Goal: Book appointment/travel/reservation

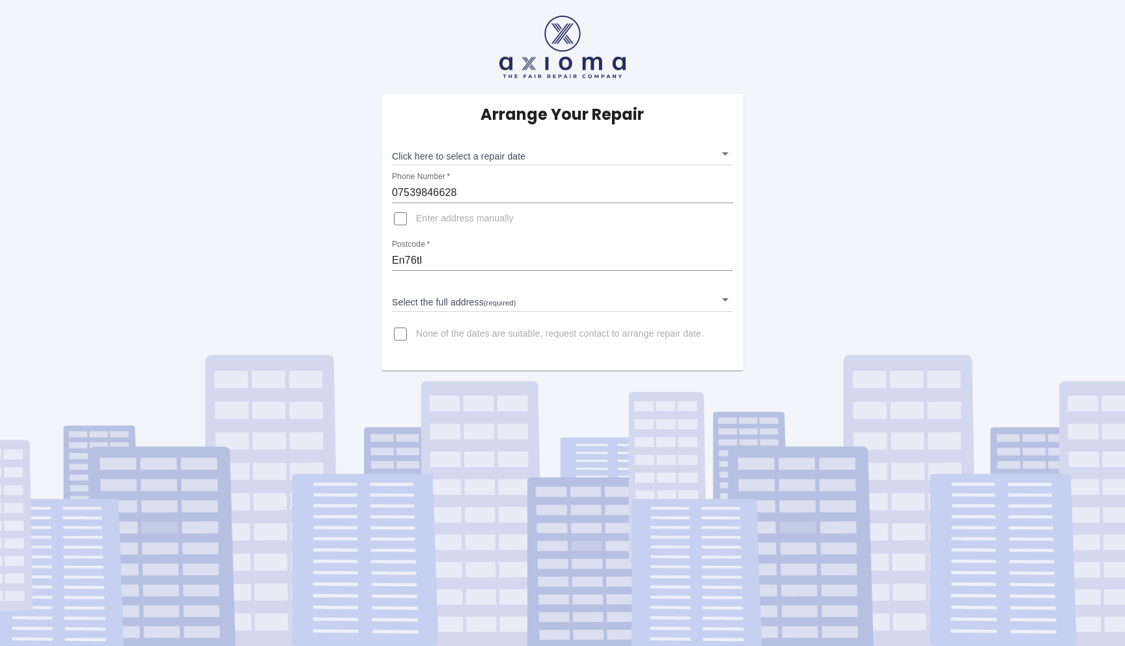
click at [453, 301] on body "Arrange Your Repair Click here to select a repair date ​ Phone Number   * 07539…" at bounding box center [562, 323] width 1125 height 646
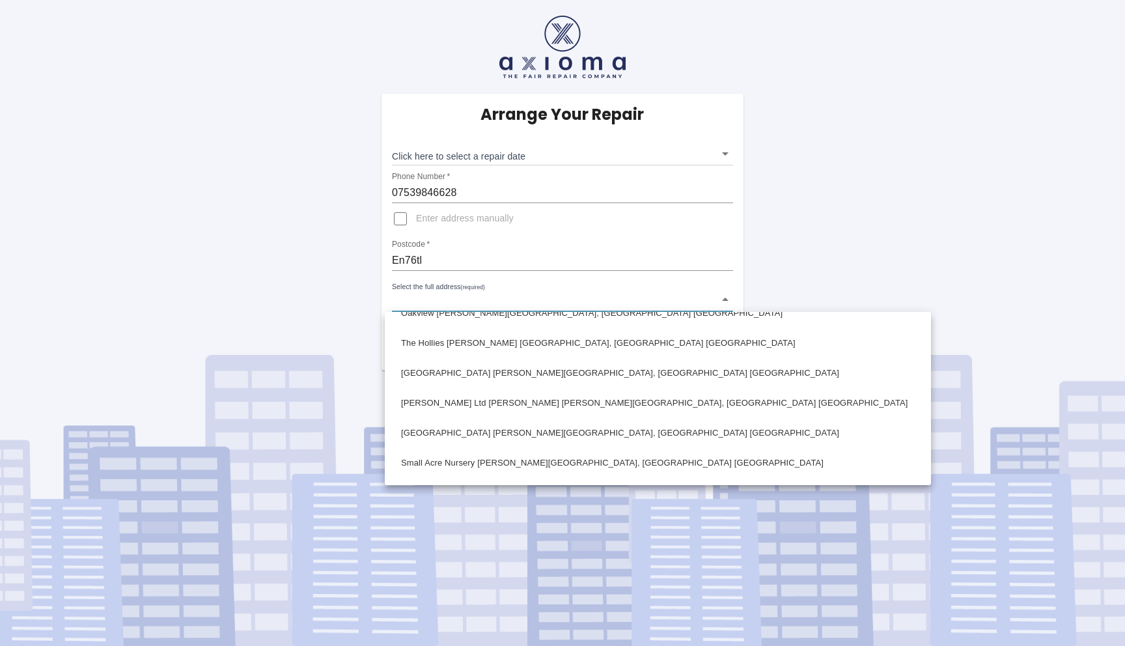
scroll to position [223, 0]
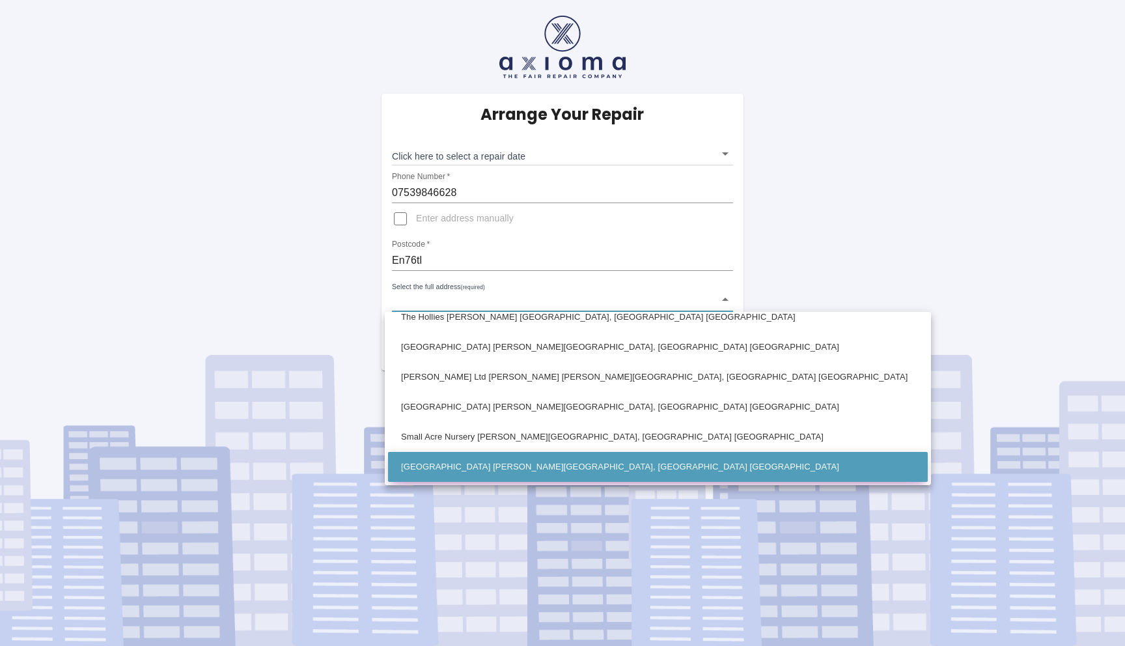
click at [467, 465] on li "[GEOGRAPHIC_DATA] [PERSON_NAME][GEOGRAPHIC_DATA], [GEOGRAPHIC_DATA] [GEOGRAPHIC…" at bounding box center [658, 467] width 540 height 30
type input "[GEOGRAPHIC_DATA] [PERSON_NAME][GEOGRAPHIC_DATA], [GEOGRAPHIC_DATA] [GEOGRAPHIC…"
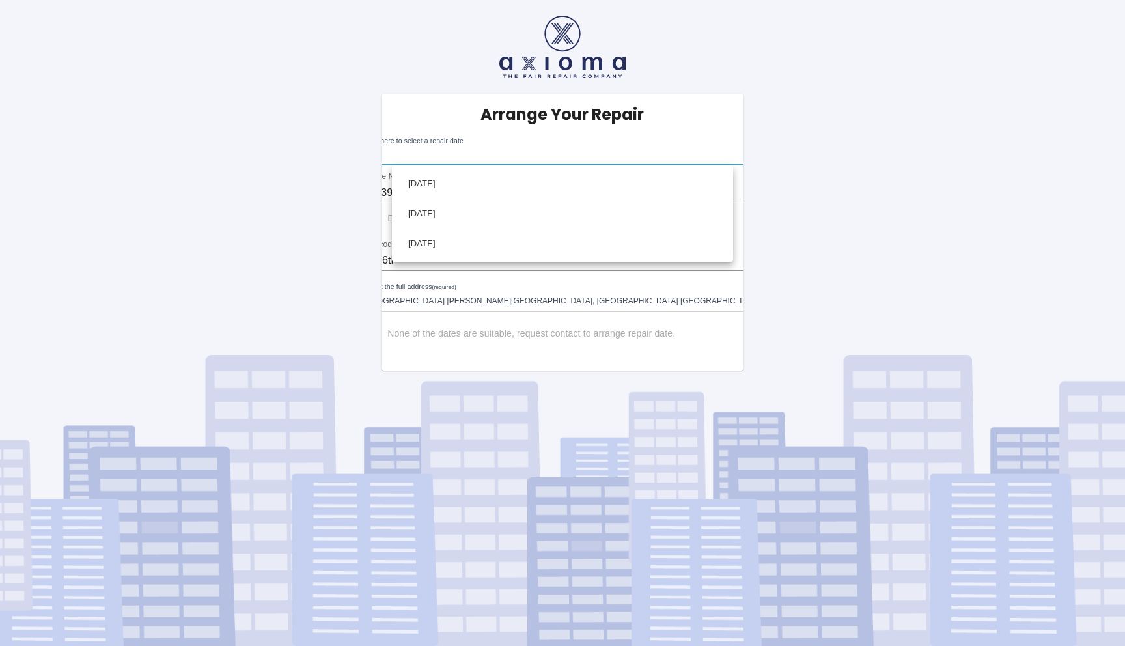
click at [464, 157] on body "Arrange Your Repair Click here to select a repair date ​ Phone Number   * 07539…" at bounding box center [562, 323] width 1125 height 646
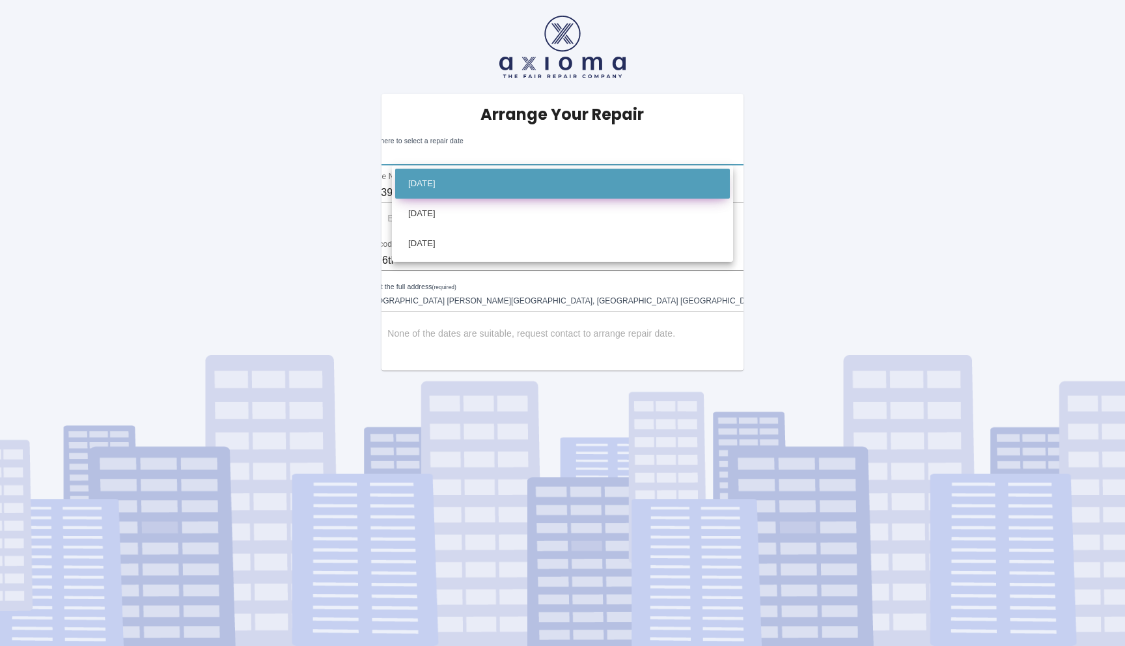
click at [458, 185] on li "[DATE]" at bounding box center [562, 184] width 335 height 30
type input "[DATE]T00:00:00.000Z"
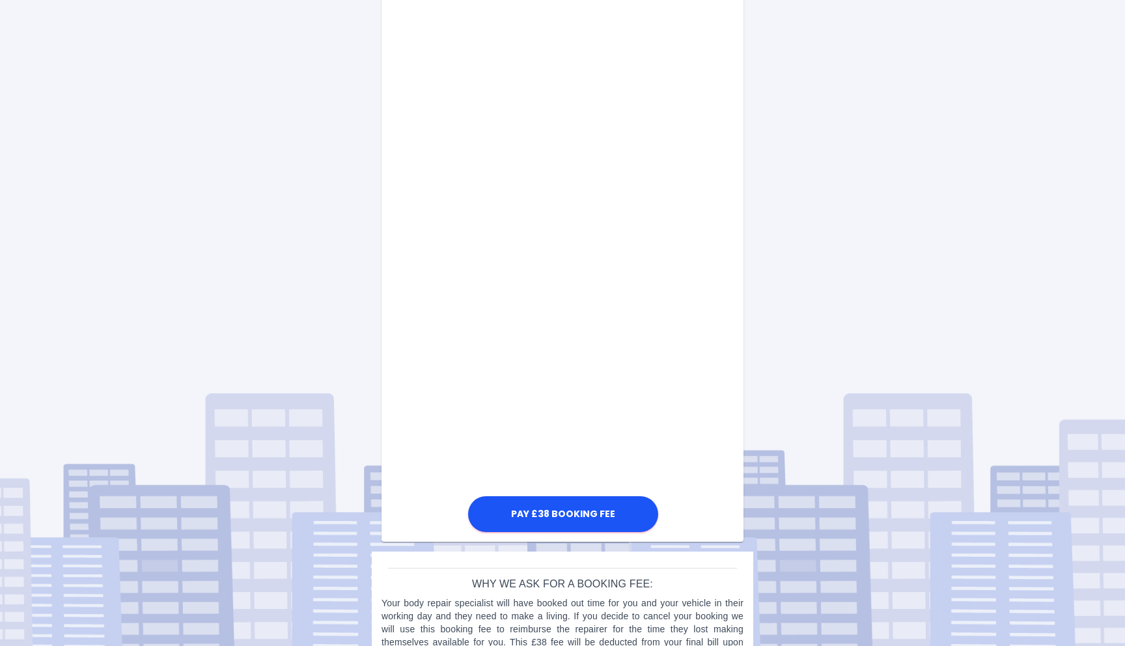
scroll to position [508, 0]
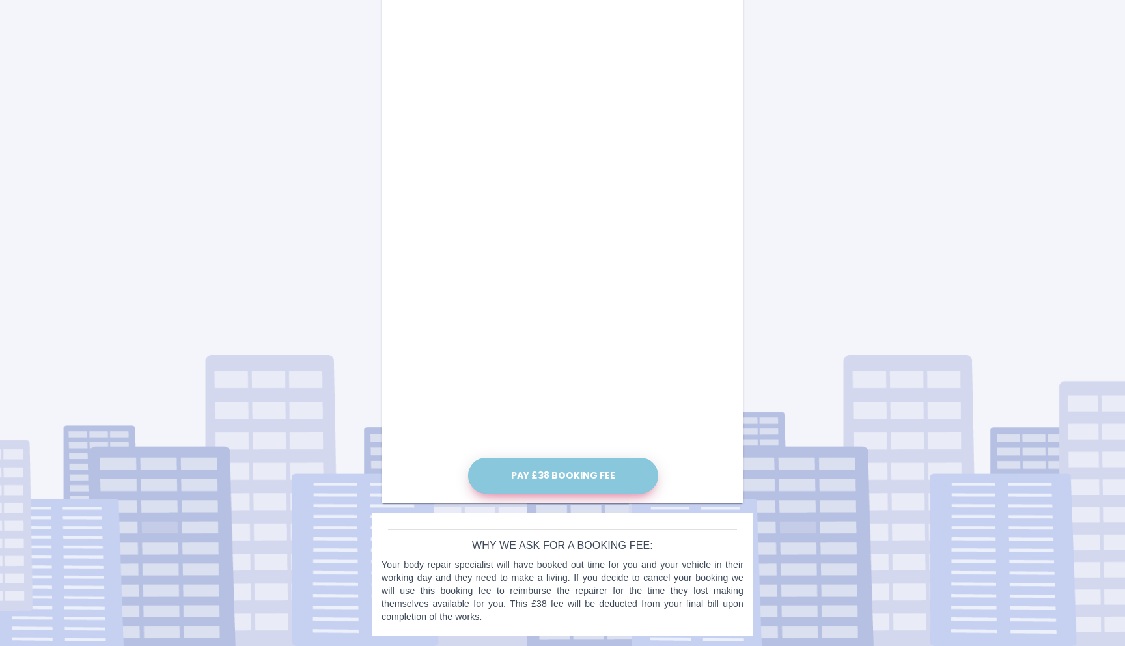
click at [594, 487] on button "Pay £38 Booking Fee" at bounding box center [563, 476] width 190 height 36
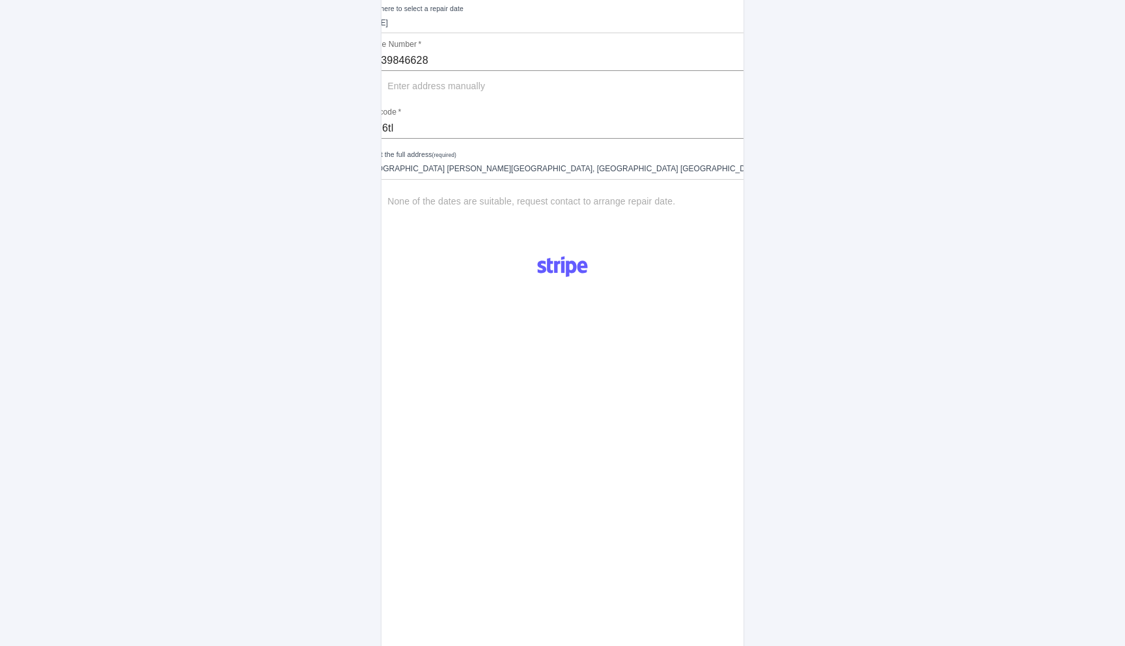
scroll to position [152, 0]
